Goal: Transaction & Acquisition: Purchase product/service

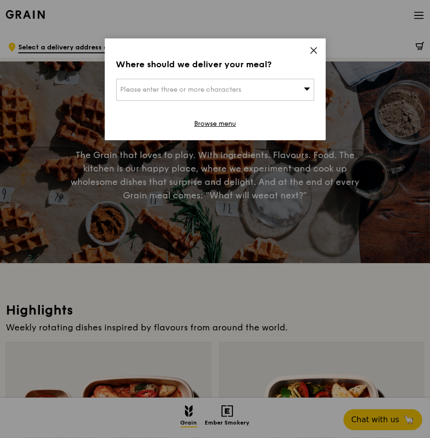
click at [285, 87] on div "Please enter three or more characters" at bounding box center [215, 90] width 198 height 22
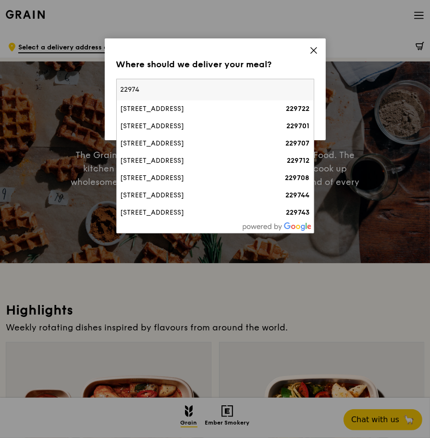
type input "229742"
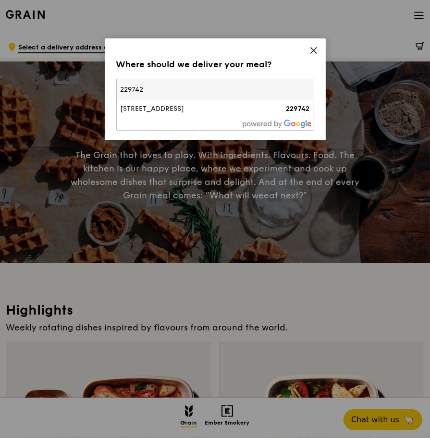
click at [240, 110] on div "[STREET_ADDRESS]" at bounding box center [192, 109] width 142 height 10
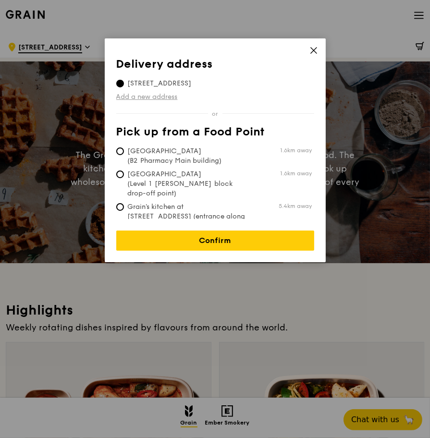
click at [161, 96] on link "Add a new address" at bounding box center [215, 97] width 198 height 10
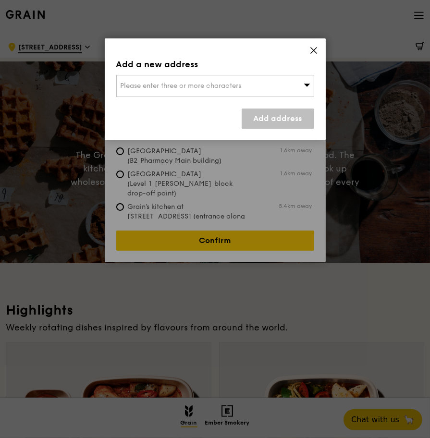
click at [232, 87] on span "Please enter three or more characters" at bounding box center [181, 86] width 121 height 8
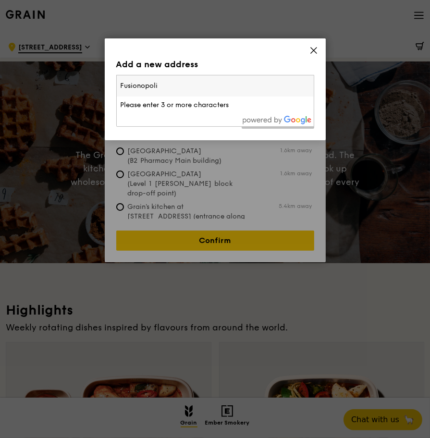
type input "Fusionopolis"
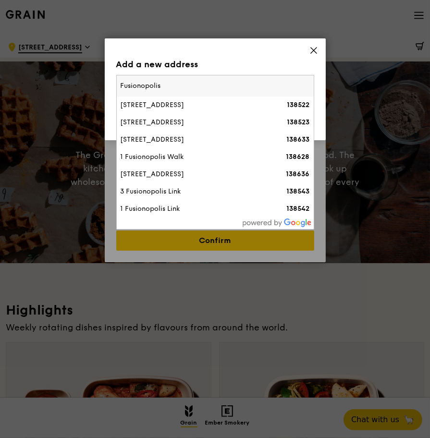
click at [208, 111] on li "[STREET_ADDRESS] 138522" at bounding box center [215, 105] width 197 height 17
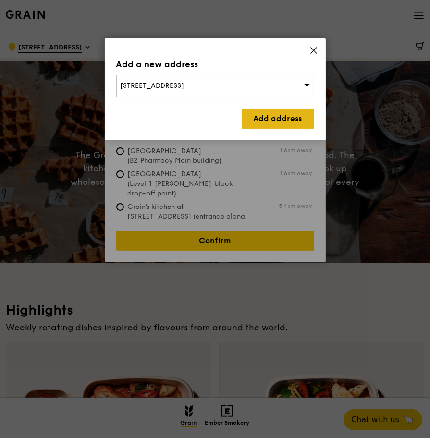
click at [295, 121] on link "Add address" at bounding box center [278, 119] width 73 height 20
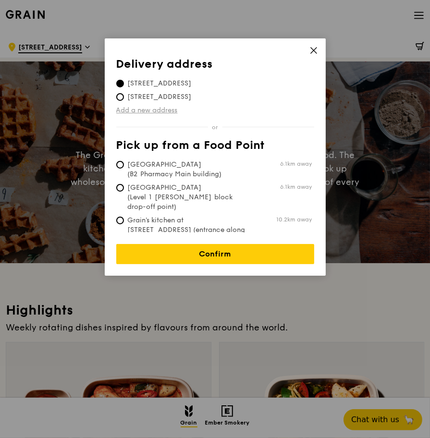
click at [197, 108] on link "Add a new address" at bounding box center [215, 111] width 198 height 10
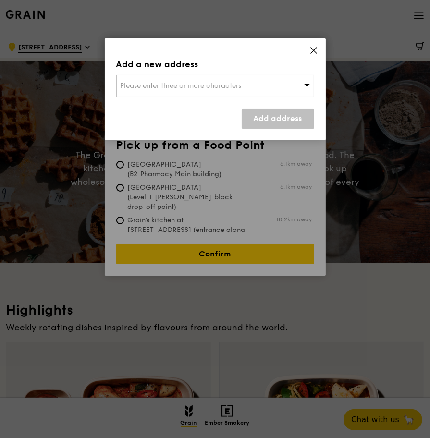
click at [313, 55] on span at bounding box center [313, 52] width 9 height 11
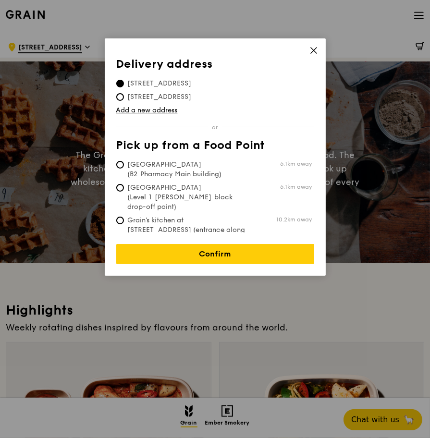
click at [190, 99] on span "[STREET_ADDRESS]" at bounding box center [159, 97] width 87 height 10
click at [124, 99] on input "[STREET_ADDRESS]" at bounding box center [120, 97] width 8 height 8
radio input "true"
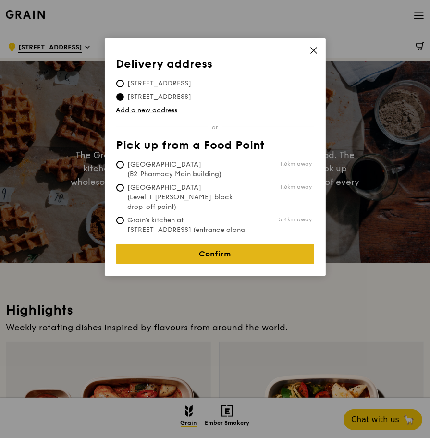
click at [256, 251] on link "Confirm" at bounding box center [215, 254] width 198 height 20
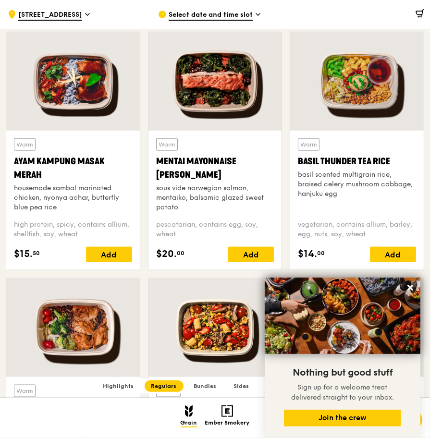
scroll to position [824, 0]
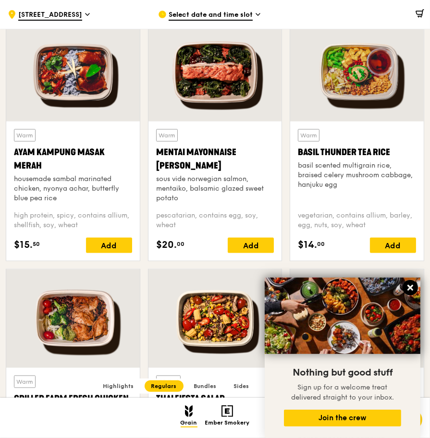
click at [409, 291] on icon at bounding box center [411, 288] width 6 height 6
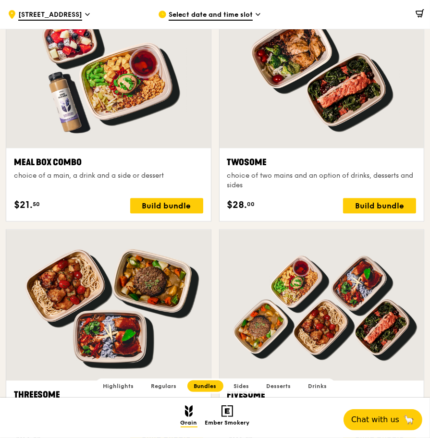
scroll to position [1431, 0]
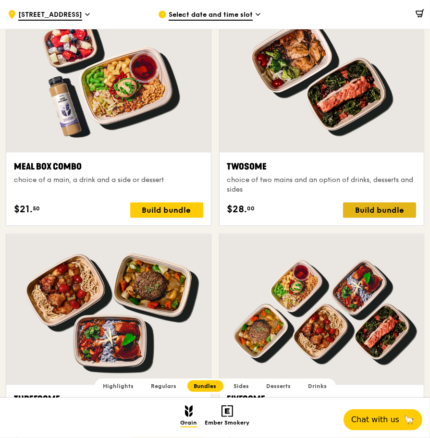
click at [385, 209] on div "Build bundle" at bounding box center [379, 209] width 73 height 15
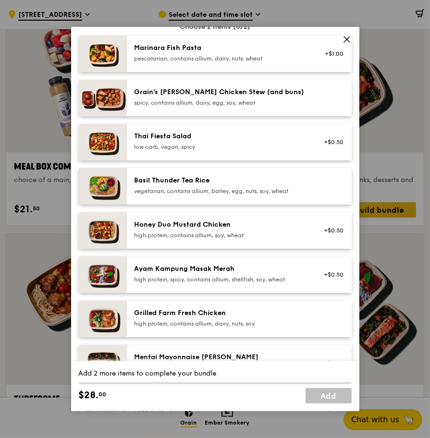
scroll to position [86, 0]
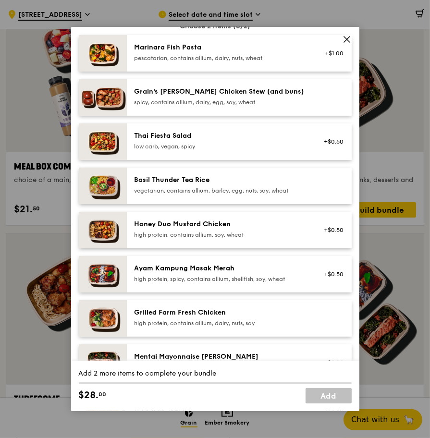
click at [316, 241] on div "+$0.50" at bounding box center [331, 230] width 37 height 21
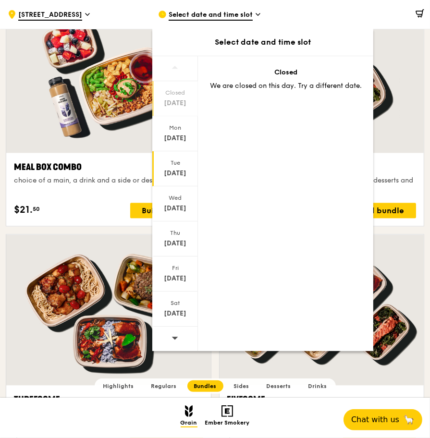
click at [181, 157] on div "[DATE]" at bounding box center [175, 168] width 46 height 35
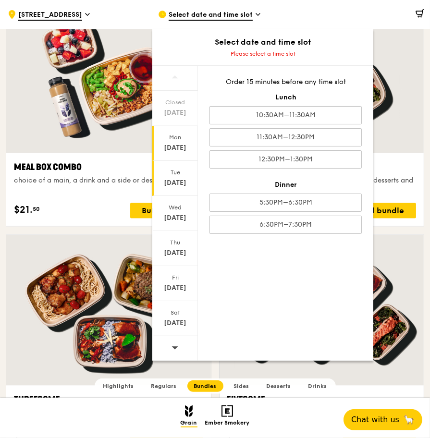
click at [178, 148] on div "[DATE]" at bounding box center [175, 148] width 43 height 10
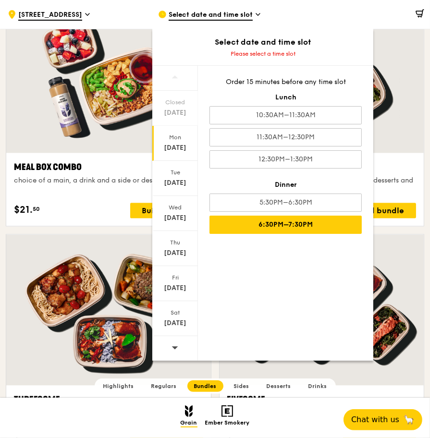
click at [331, 227] on div "6:30PM–7:30PM" at bounding box center [286, 225] width 152 height 18
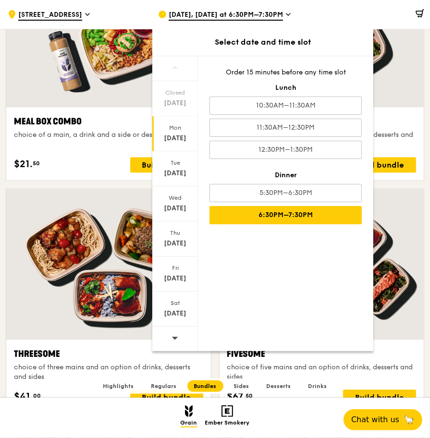
scroll to position [1476, 0]
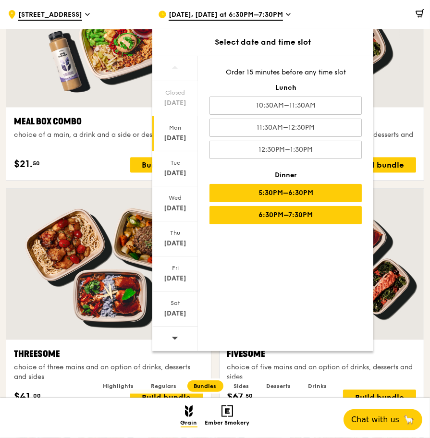
click at [335, 194] on div "5:30PM–6:30PM" at bounding box center [286, 193] width 152 height 18
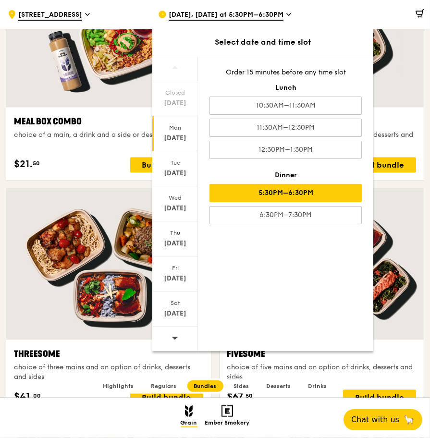
click at [351, 194] on div "5:30PM–6:30PM" at bounding box center [286, 193] width 152 height 18
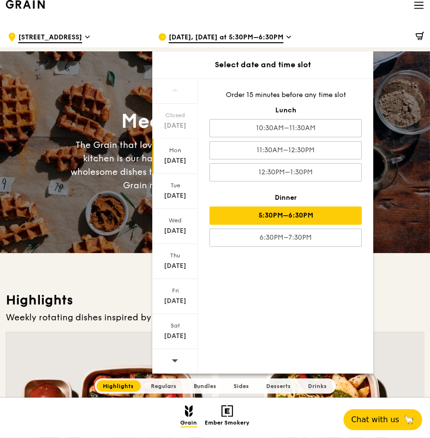
scroll to position [0, 0]
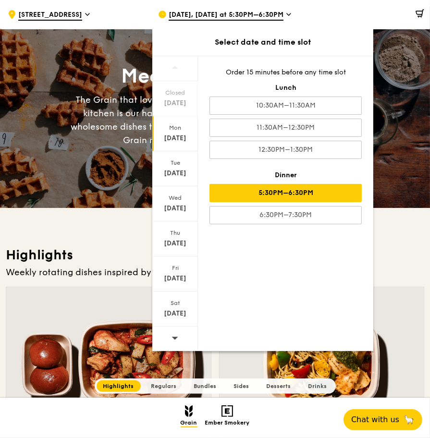
click at [411, 249] on h3 "Highlights" at bounding box center [215, 255] width 419 height 17
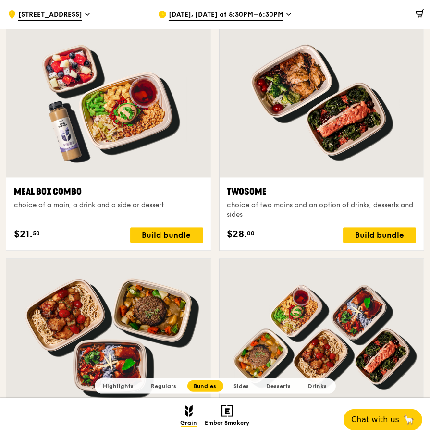
scroll to position [1424, 0]
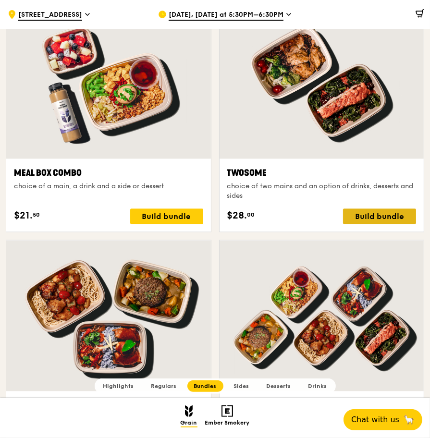
click at [384, 215] on div "Build bundle" at bounding box center [379, 216] width 73 height 15
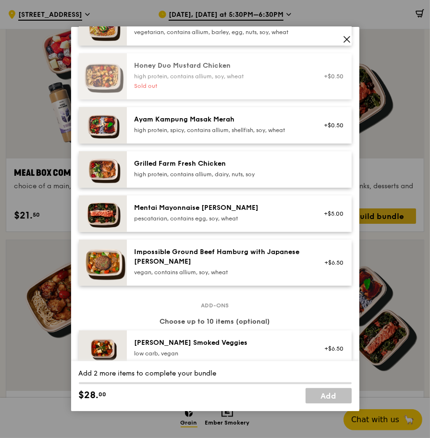
scroll to position [246, 0]
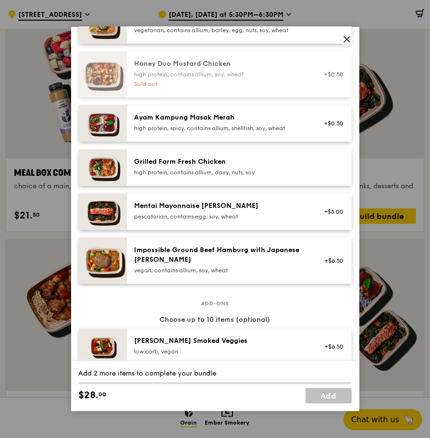
click at [323, 178] on div at bounding box center [331, 167] width 37 height 21
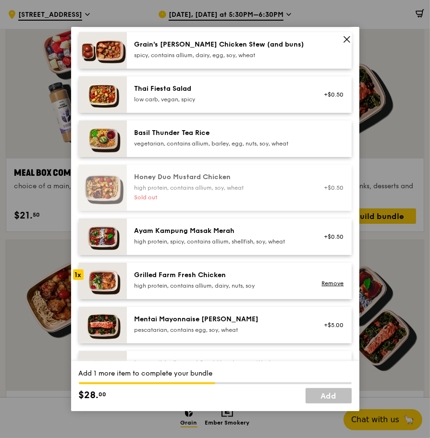
scroll to position [133, 0]
click at [304, 246] on div "high protein, spicy, contains allium, shellfish, soy, wheat" at bounding box center [221, 242] width 173 height 8
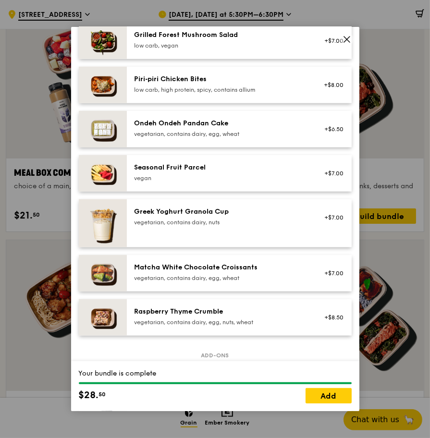
scroll to position [684, 0]
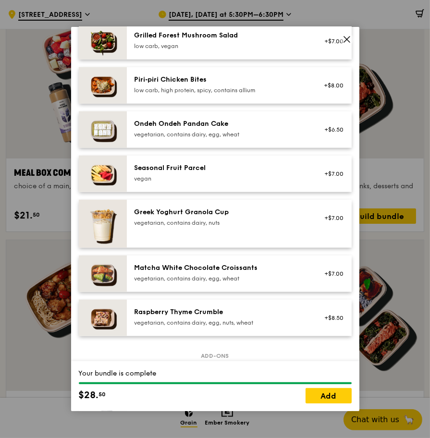
click at [333, 185] on div "+$7.00" at bounding box center [331, 173] width 37 height 21
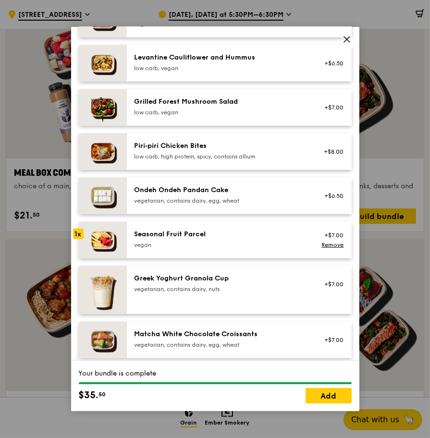
scroll to position [618, 0]
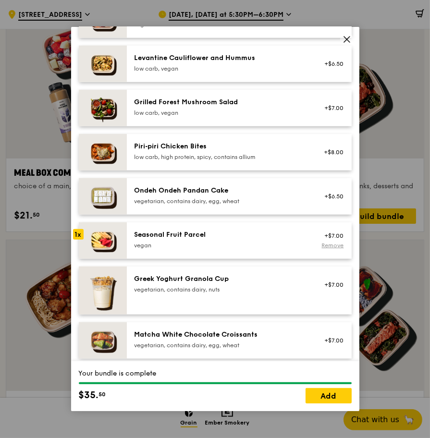
click at [329, 249] on link "Remove" at bounding box center [332, 245] width 22 height 7
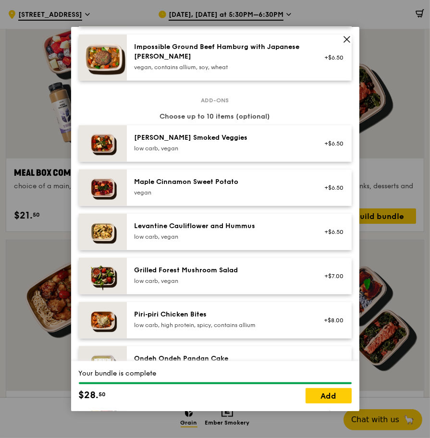
scroll to position [450, 0]
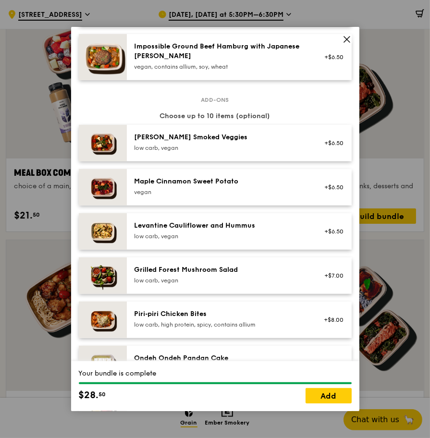
click at [317, 198] on div "+$6.50" at bounding box center [331, 187] width 37 height 21
click at [333, 404] on link "Add" at bounding box center [329, 395] width 46 height 15
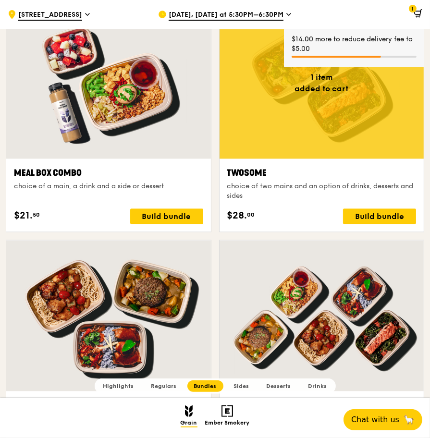
click at [420, 12] on icon at bounding box center [419, 13] width 6 height 6
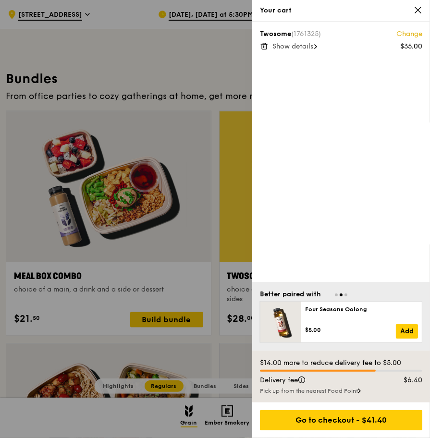
scroll to position [1317, 0]
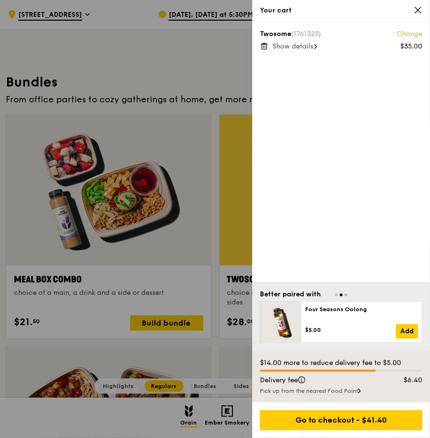
click at [416, 10] on icon at bounding box center [418, 10] width 9 height 9
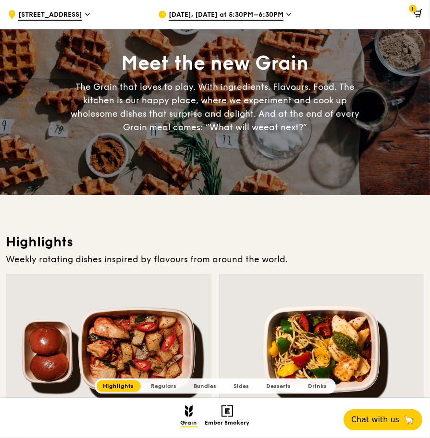
scroll to position [0, 0]
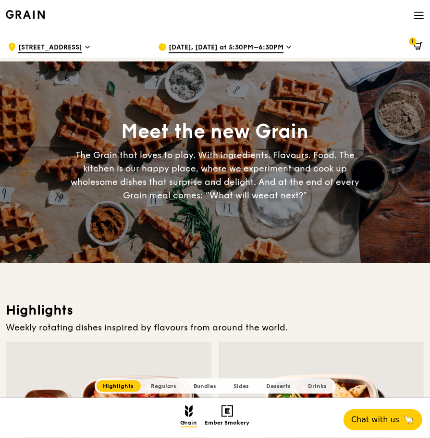
click at [278, 50] on span "[DATE], [DATE] at 5:30PM–6:30PM" at bounding box center [226, 48] width 115 height 11
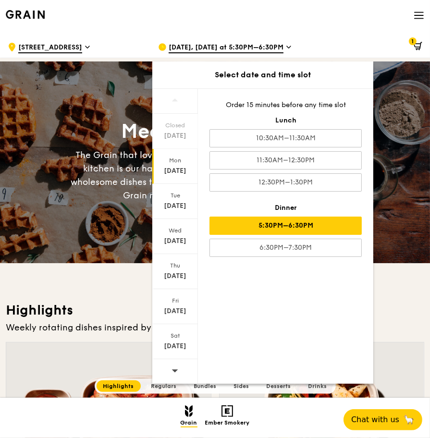
click at [405, 96] on div "Meet the new Grain The Grain that loves to play. With ingredients. Flavours. Fo…" at bounding box center [215, 163] width 430 height 202
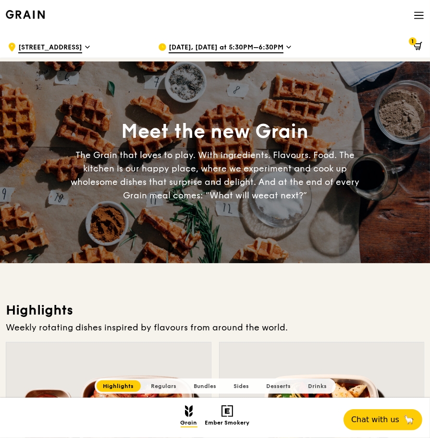
click at [414, 26] on span at bounding box center [419, 16] width 11 height 33
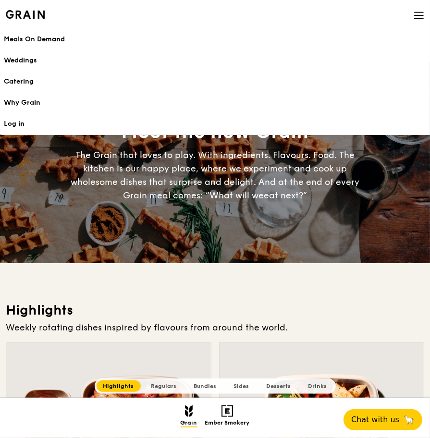
click at [62, 45] on link "Meals On Demand" at bounding box center [215, 39] width 422 height 21
click at [58, 35] on h1 "Meals On Demand" at bounding box center [215, 40] width 422 height 10
